Goal: Task Accomplishment & Management: Use online tool/utility

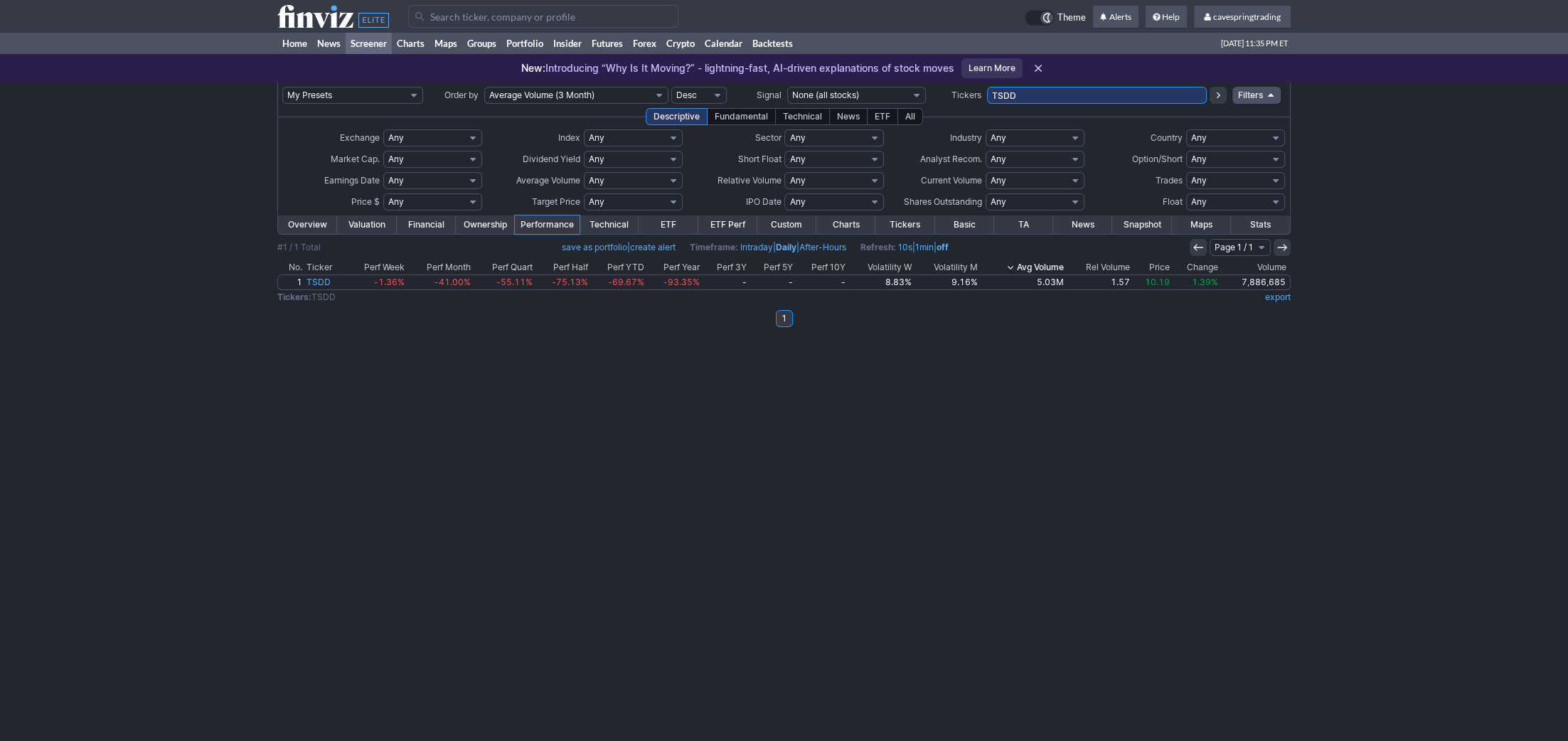
drag, startPoint x: 1052, startPoint y: 95, endPoint x: 761, endPoint y: 56, distance: 293.6
click at [987, 87] on input "TSDD" at bounding box center [1097, 96] width 219 height 17
type input "nly"
click at [1117, 93] on input "NLY" at bounding box center [1097, 96] width 219 height 17
type input "NLY,fndx"
